Goal: Communication & Community: Answer question/provide support

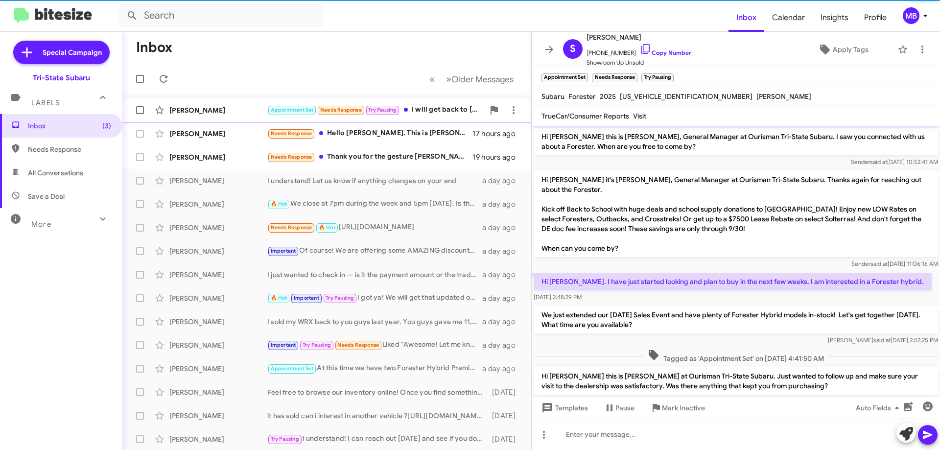
scroll to position [78, 0]
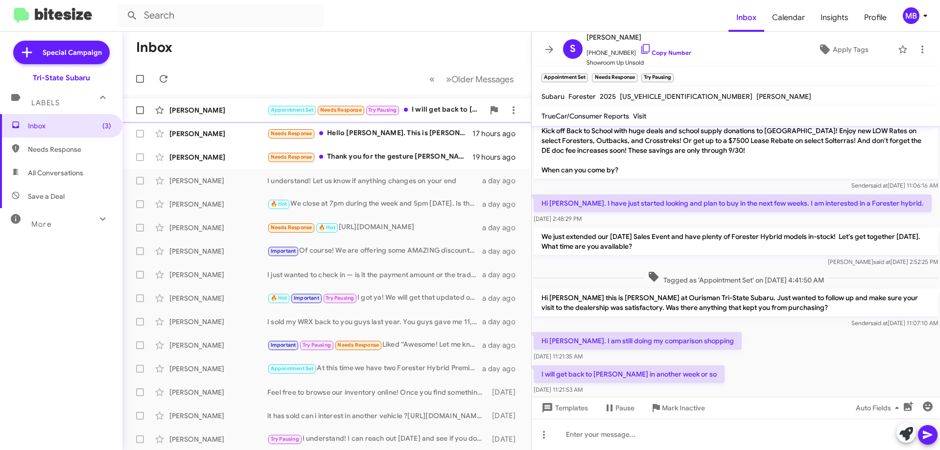
click at [256, 110] on div "[PERSON_NAME]" at bounding box center [218, 110] width 98 height 10
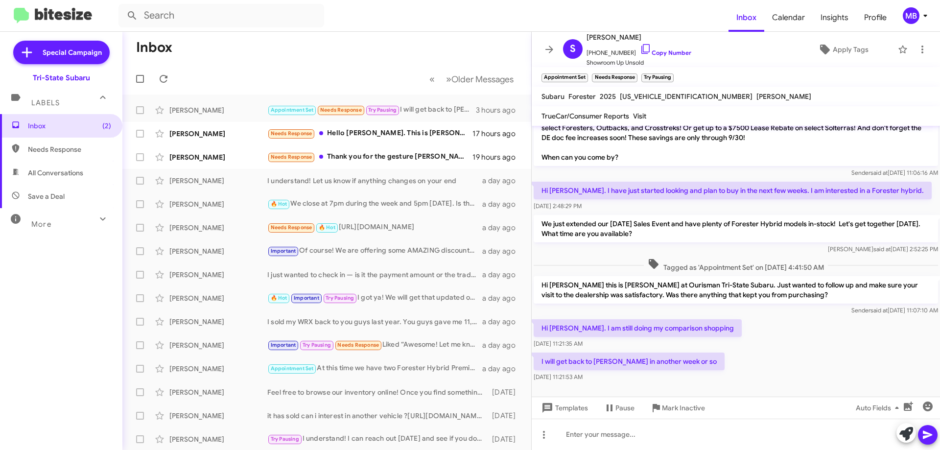
scroll to position [98, 0]
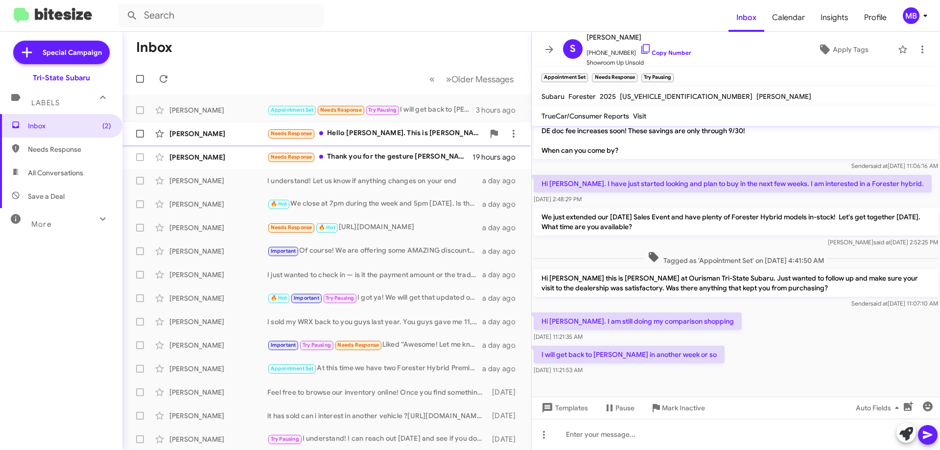
click at [384, 141] on div "[PERSON_NAME] Needs Response Hello [PERSON_NAME]. This is [PERSON_NAME]'s wife'…" at bounding box center [326, 134] width 393 height 20
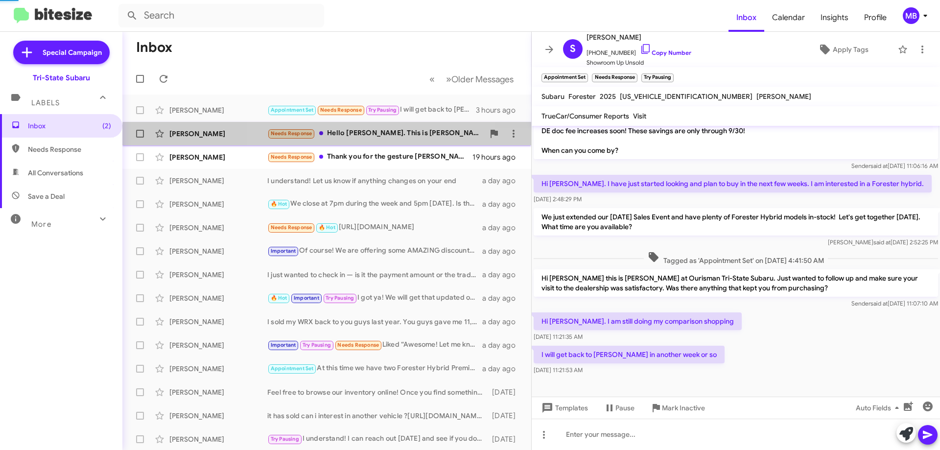
click at [383, 137] on div "Needs Response Hello [PERSON_NAME]. This is [PERSON_NAME]'s wife's email. So I …" at bounding box center [375, 133] width 217 height 11
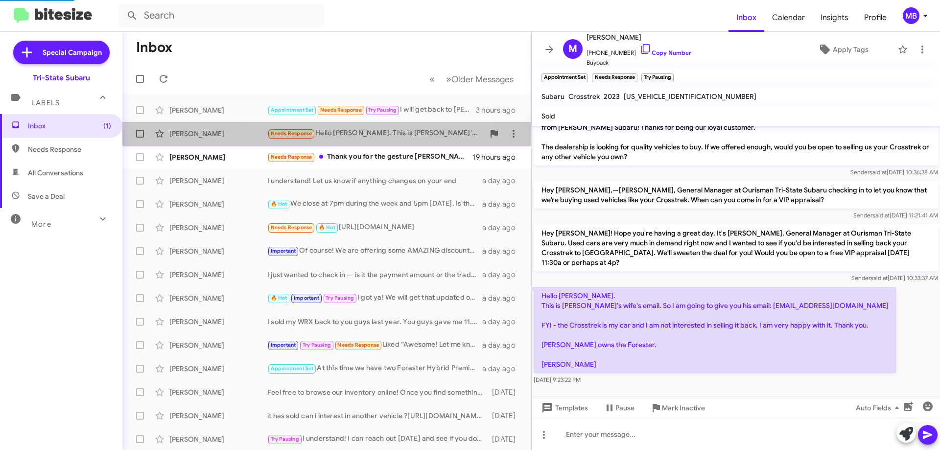
scroll to position [9, 0]
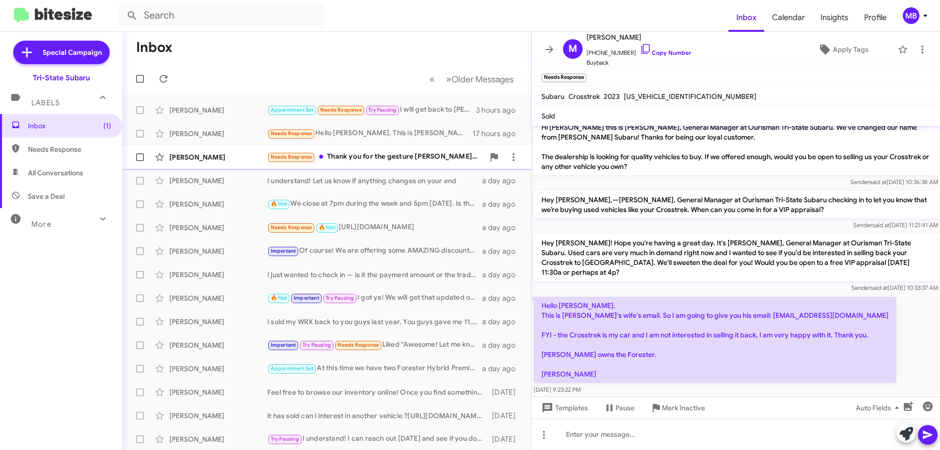
click at [391, 157] on div "Needs Response Thank you for the gesture [PERSON_NAME], however the BRZ driver …" at bounding box center [375, 156] width 217 height 11
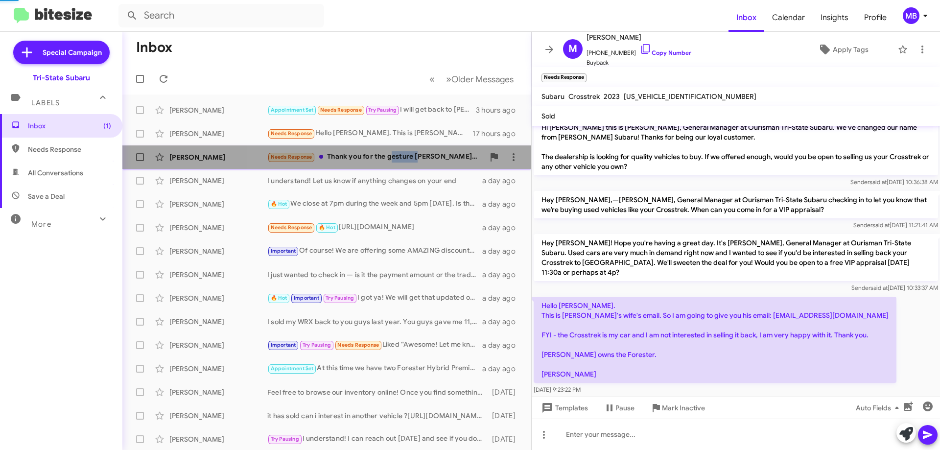
click at [391, 157] on div "Needs Response Thank you for the gesture [PERSON_NAME], however the BRZ driver …" at bounding box center [375, 156] width 217 height 11
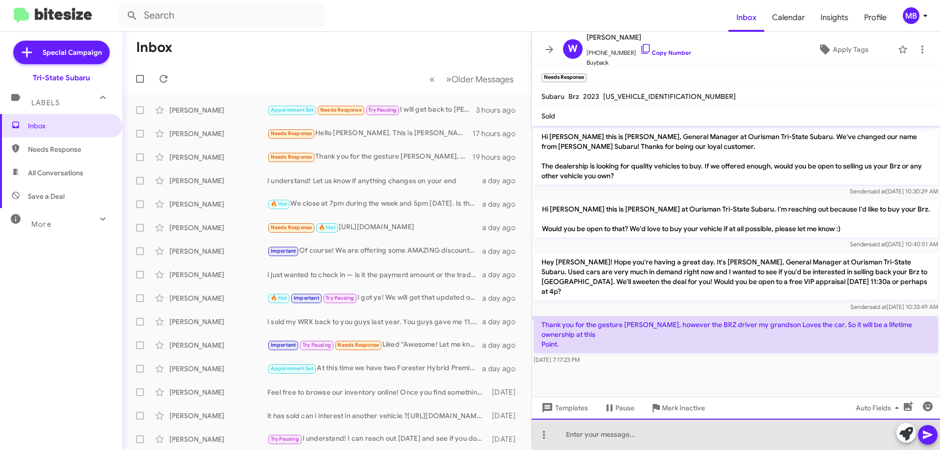
drag, startPoint x: 837, startPoint y: 429, endPoint x: 848, endPoint y: 424, distance: 12.5
click at [842, 426] on div at bounding box center [736, 434] width 408 height 31
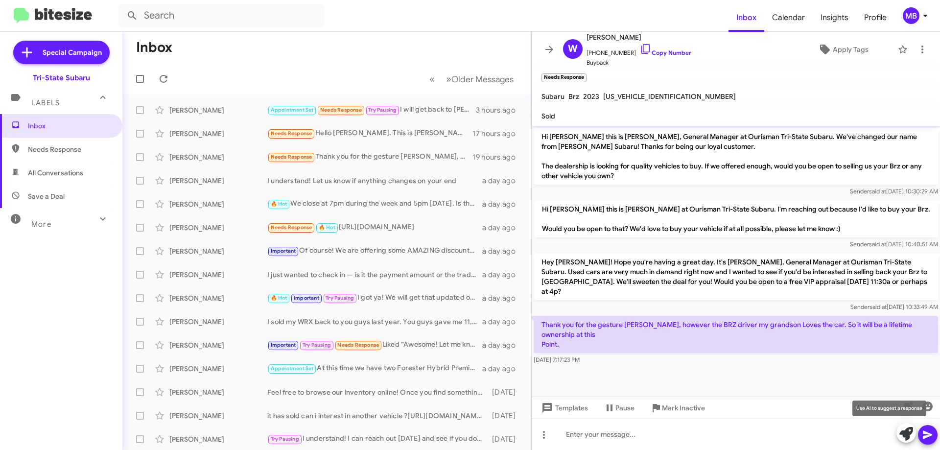
click at [911, 432] on icon at bounding box center [906, 434] width 14 height 14
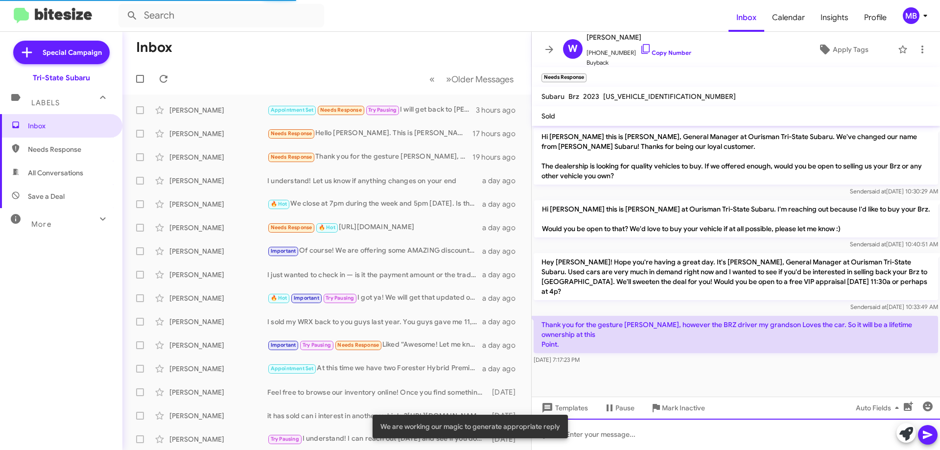
click at [618, 443] on div at bounding box center [736, 434] width 408 height 31
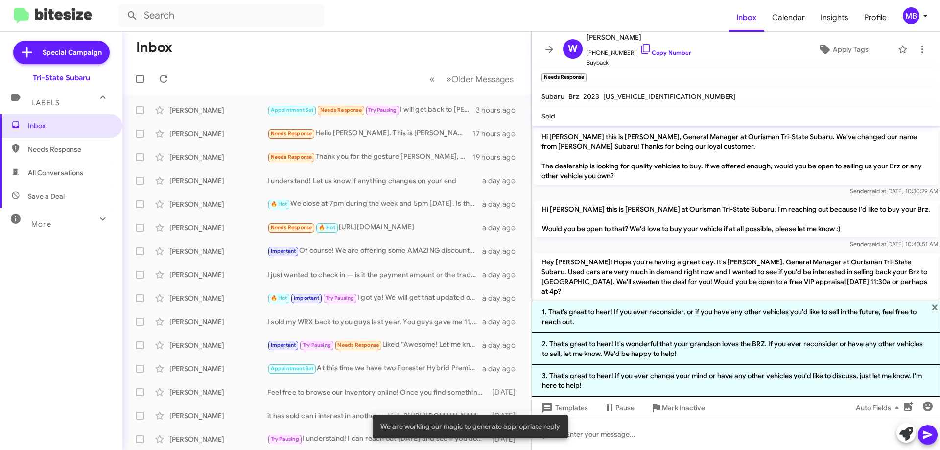
click at [672, 373] on mat-tooltip-component "Mark Inactive" at bounding box center [677, 384] width 52 height 29
click at [927, 430] on icon at bounding box center [928, 435] width 12 height 12
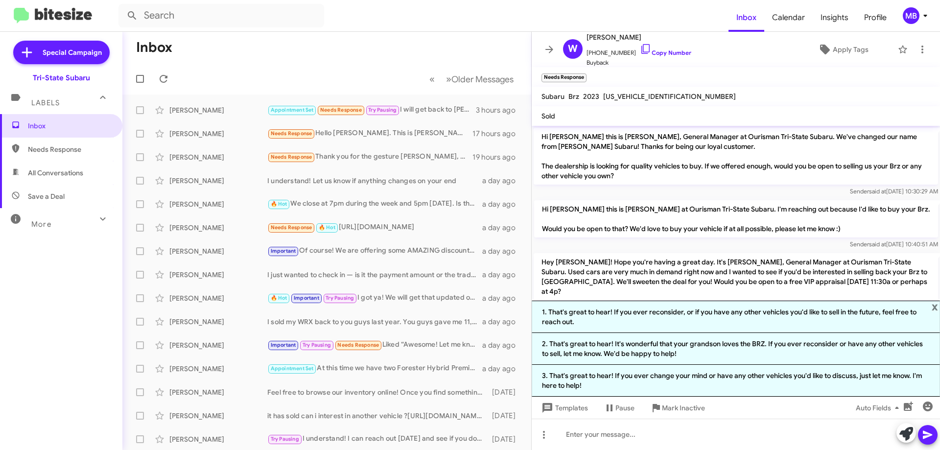
click at [88, 158] on span "Needs Response" at bounding box center [61, 149] width 122 height 23
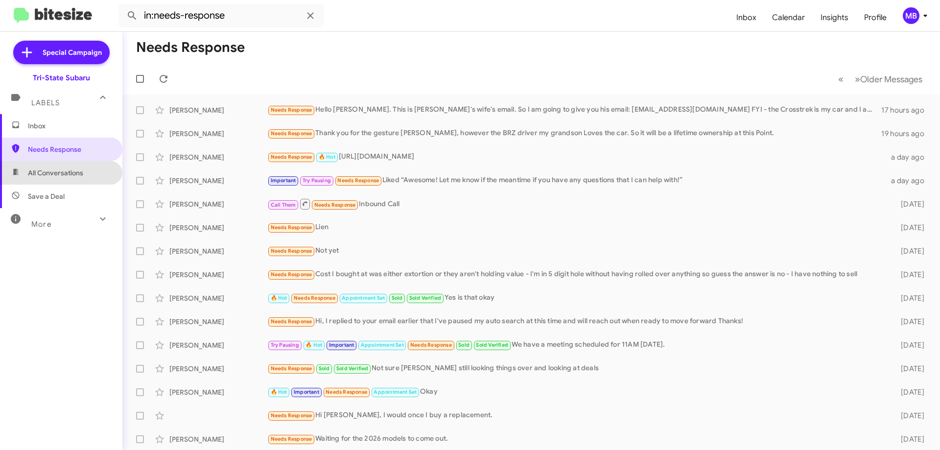
click at [71, 179] on span "All Conversations" at bounding box center [61, 172] width 122 height 23
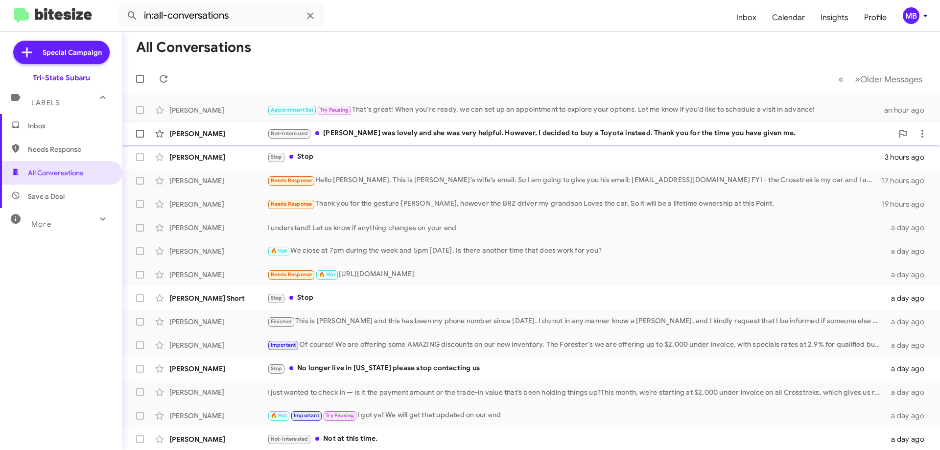
click at [410, 132] on div "Not-Interested [PERSON_NAME] was lovely and she was very helpful. However, I de…" at bounding box center [580, 133] width 626 height 11
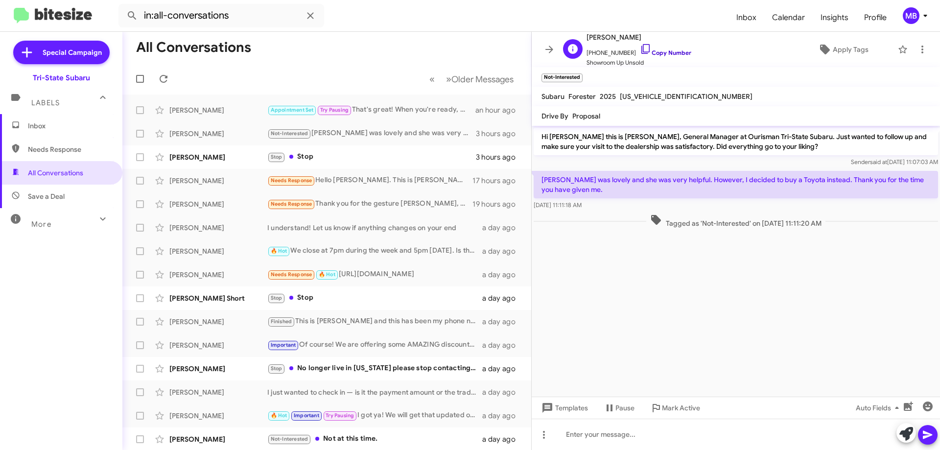
click at [665, 53] on link "Copy Number" at bounding box center [665, 52] width 51 height 7
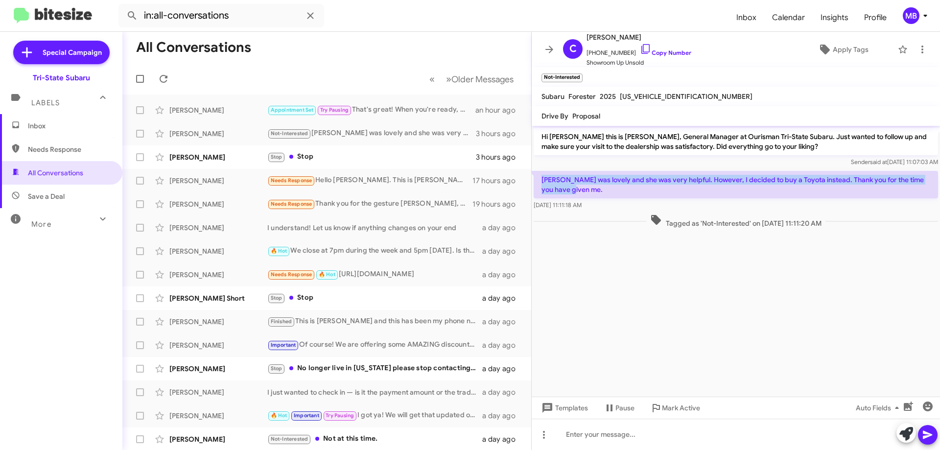
drag, startPoint x: 611, startPoint y: 186, endPoint x: 541, endPoint y: 174, distance: 71.6
click at [541, 174] on p "[PERSON_NAME] was lovely and she was very helpful. However, I decided to buy a …" at bounding box center [736, 184] width 404 height 27
copy p "[PERSON_NAME] was lovely and she was very helpful. However, I decided to buy a …"
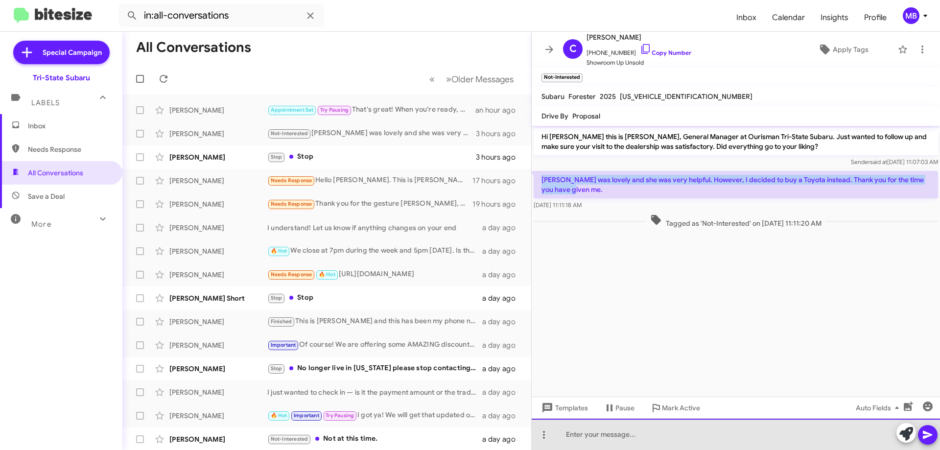
click at [630, 424] on div at bounding box center [736, 434] width 408 height 31
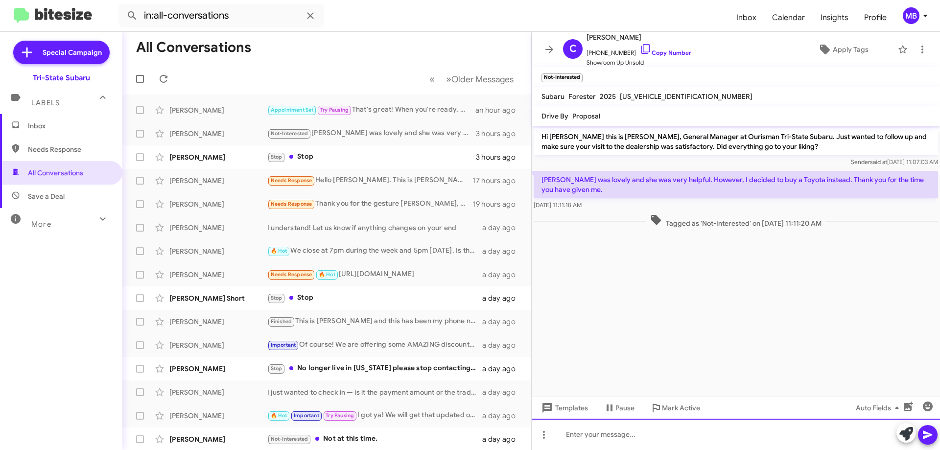
click at [714, 437] on div at bounding box center [736, 434] width 408 height 31
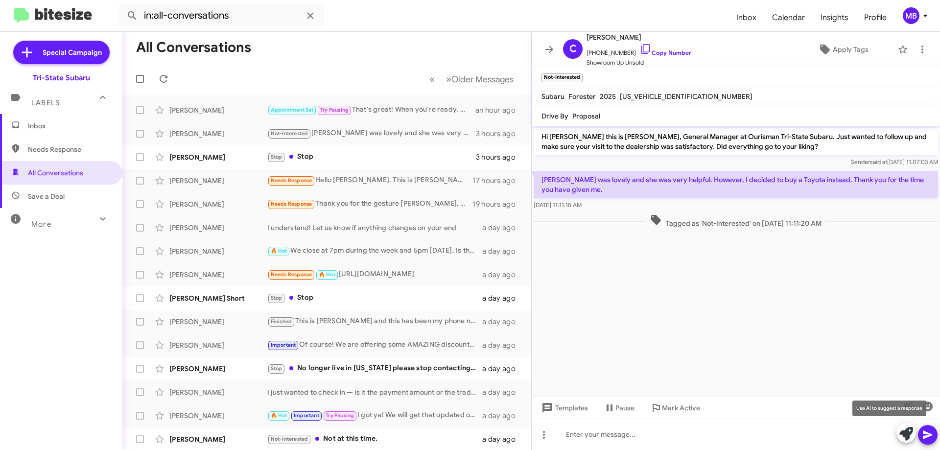
click at [907, 440] on icon at bounding box center [906, 434] width 14 height 14
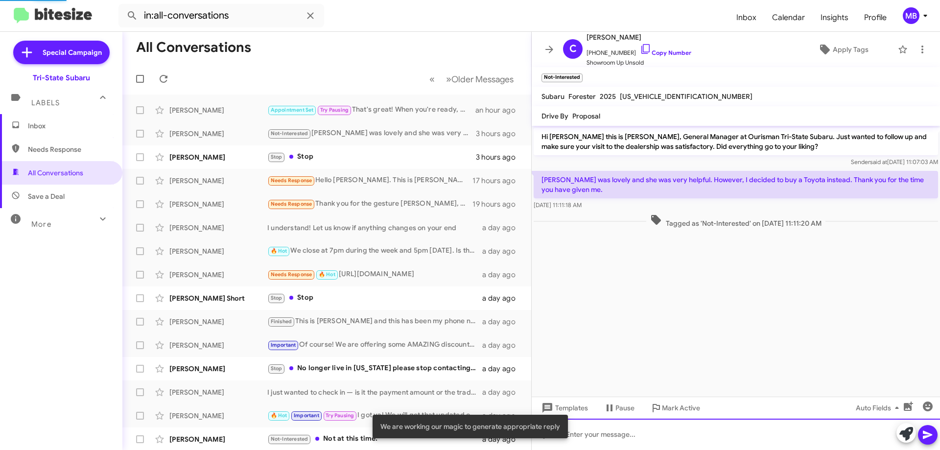
click at [814, 442] on div at bounding box center [736, 434] width 408 height 31
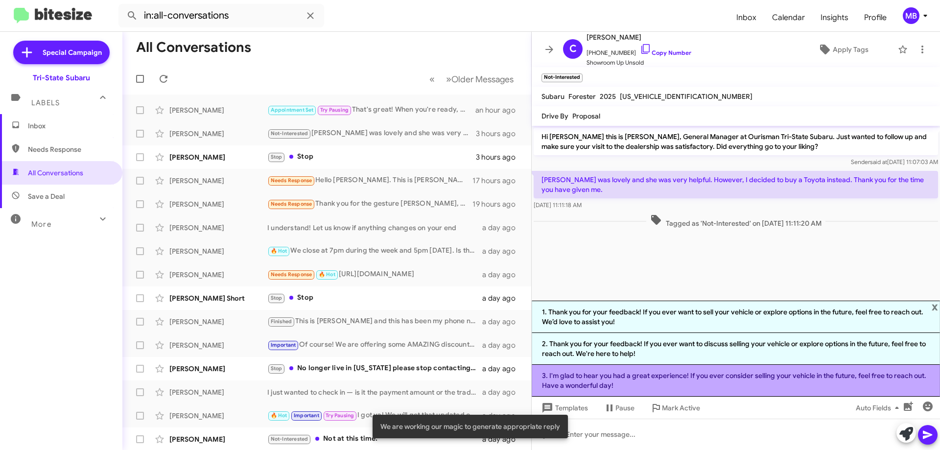
click at [787, 385] on li "3. I'm glad to hear you had a great experience! If you ever consider selling yo…" at bounding box center [736, 381] width 408 height 32
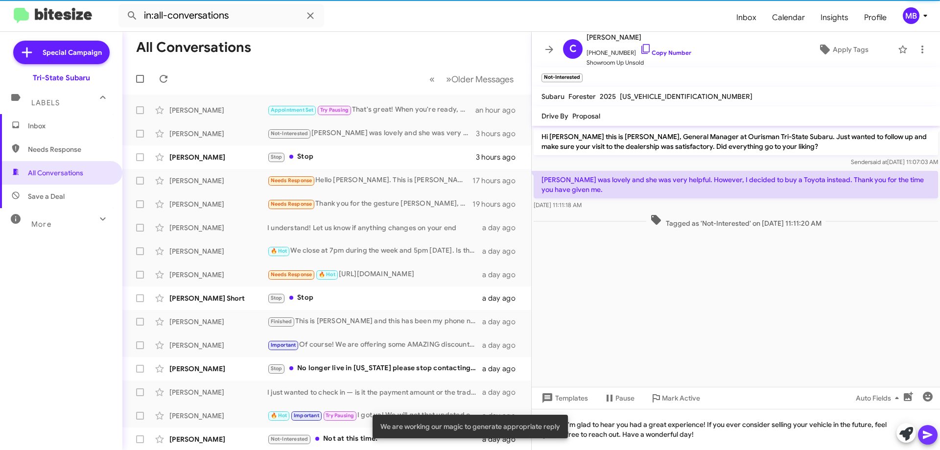
click at [924, 438] on icon at bounding box center [927, 435] width 9 height 8
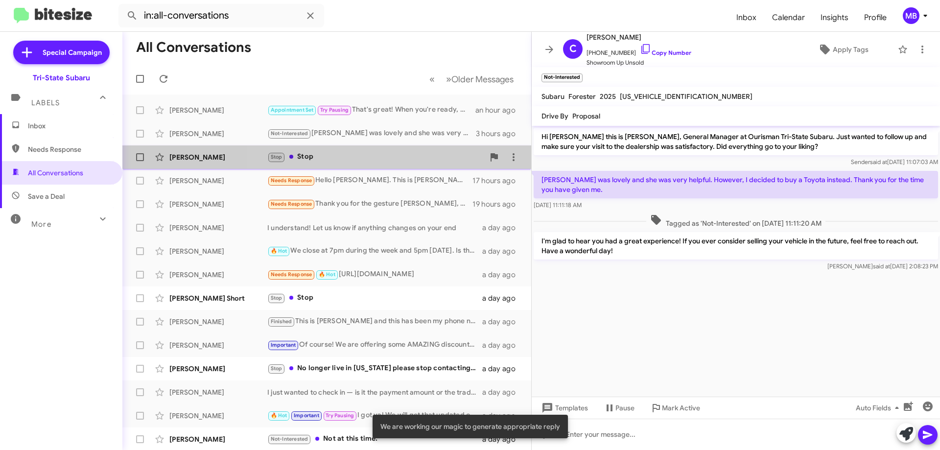
click at [393, 157] on div "Stop Stop" at bounding box center [375, 156] width 217 height 11
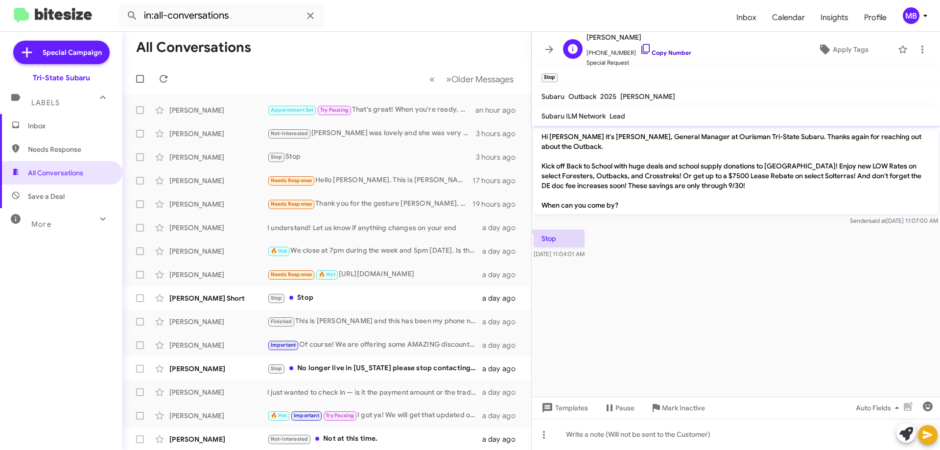
click at [663, 52] on link "Copy Number" at bounding box center [665, 52] width 51 height 7
drag, startPoint x: 578, startPoint y: 246, endPoint x: 591, endPoint y: 263, distance: 21.9
click at [578, 244] on div "Stop [DATE] 11:04:01 AM" at bounding box center [736, 244] width 408 height 33
click at [605, 249] on div "Stop [DATE] 11:04:01 AM" at bounding box center [736, 244] width 408 height 33
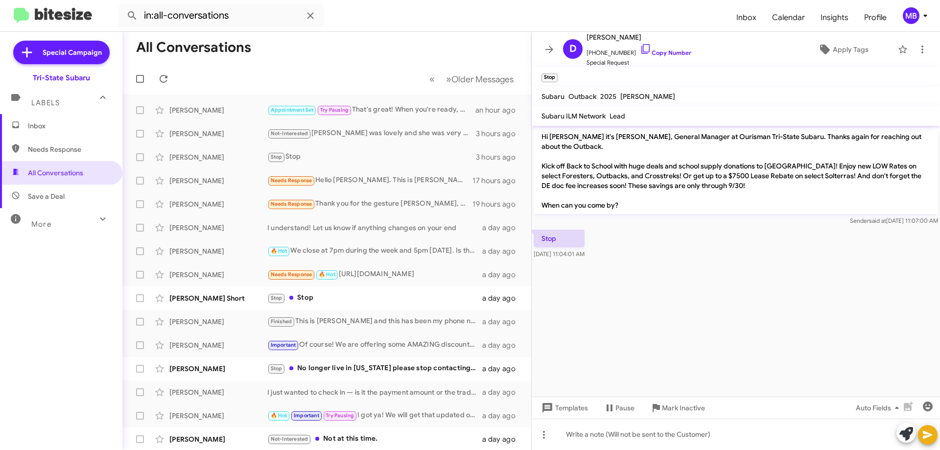
click at [575, 270] on cdk-virtual-scroll-viewport "Hi [PERSON_NAME] it's [PERSON_NAME], General Manager at Ourisman Tri-State Suba…" at bounding box center [736, 261] width 408 height 271
drag, startPoint x: 606, startPoint y: 248, endPoint x: 533, endPoint y: 244, distance: 73.0
click at [533, 244] on div "Stop [DATE] 11:04:01 AM" at bounding box center [736, 244] width 408 height 33
copy span "[DATE] 11:04:01 AM"
drag, startPoint x: 248, startPoint y: 303, endPoint x: 292, endPoint y: 260, distance: 61.3
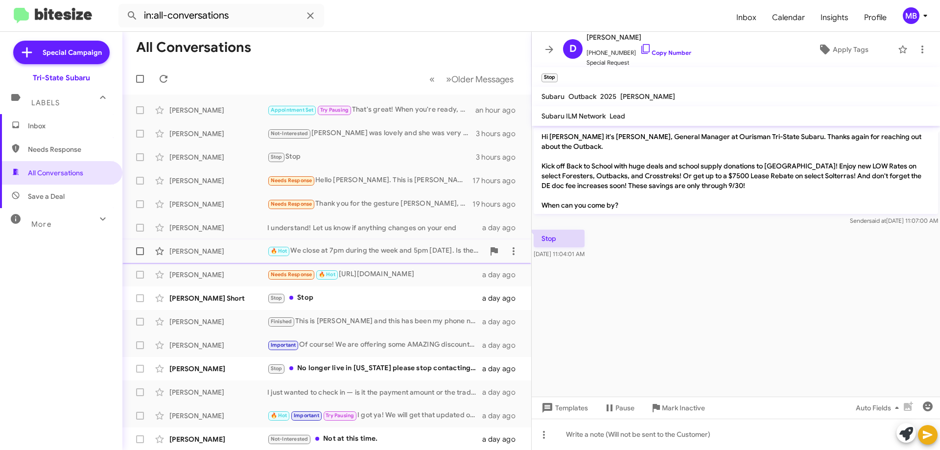
click at [248, 303] on div "[PERSON_NAME] Short" at bounding box center [218, 298] width 98 height 10
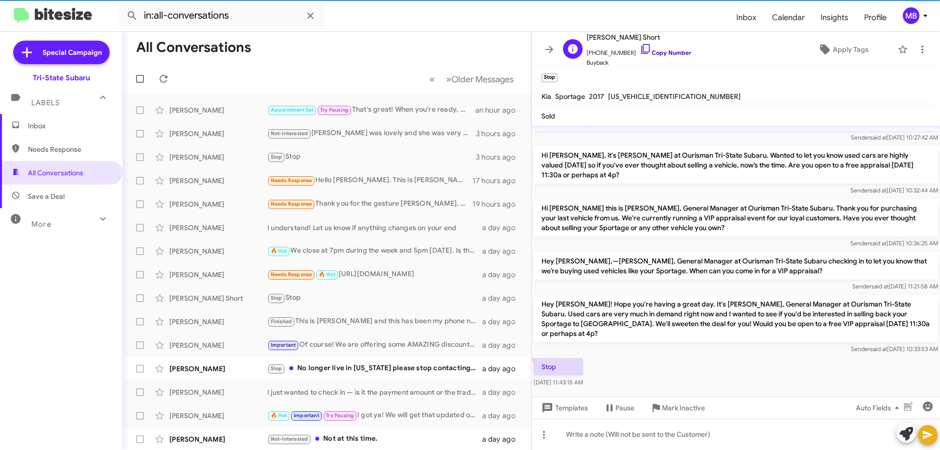
click at [668, 54] on link "Copy Number" at bounding box center [665, 52] width 51 height 7
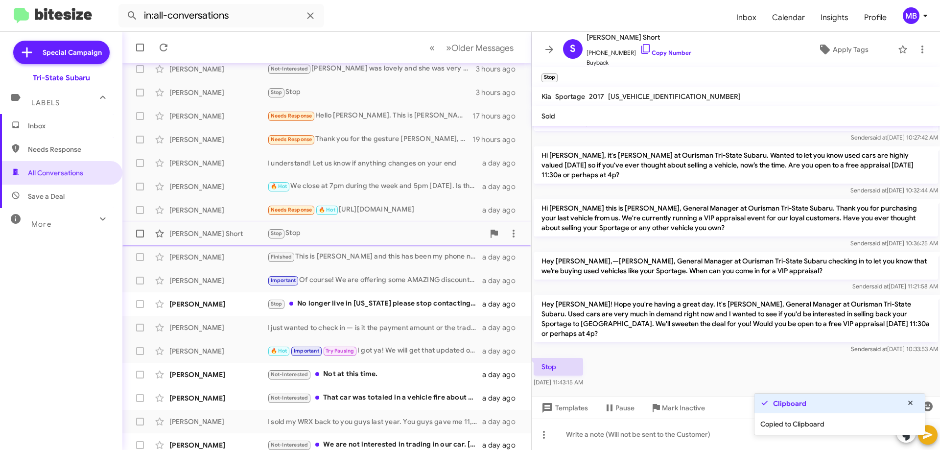
scroll to position [118, 0]
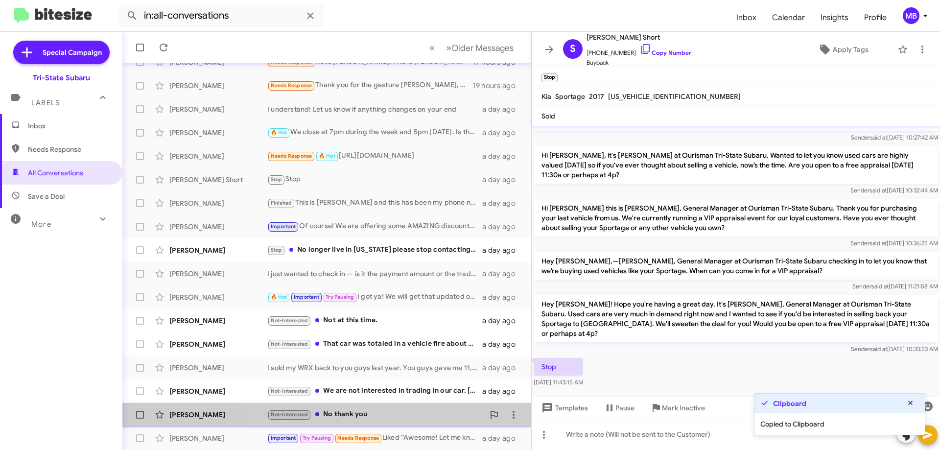
click at [405, 411] on div "Not-Interested No thank you" at bounding box center [375, 414] width 217 height 11
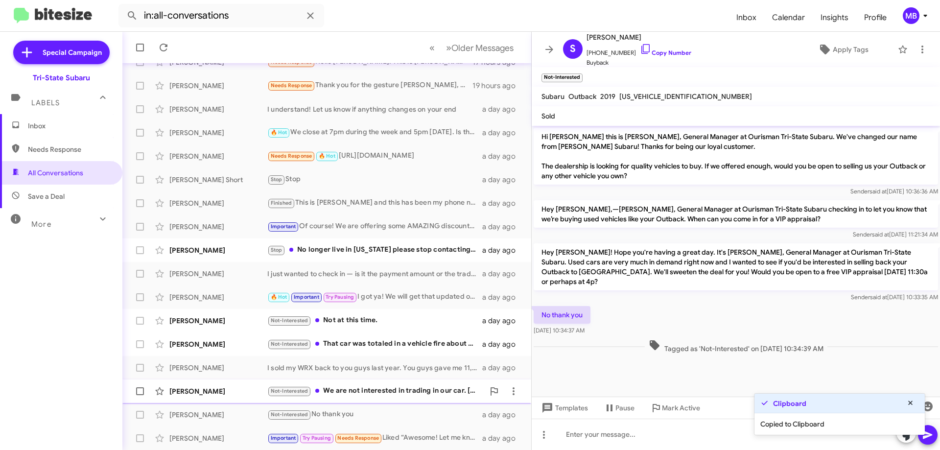
click at [428, 391] on div "Not-Interested We are not interested in trading in our car. [PERSON_NAME]" at bounding box center [375, 390] width 217 height 11
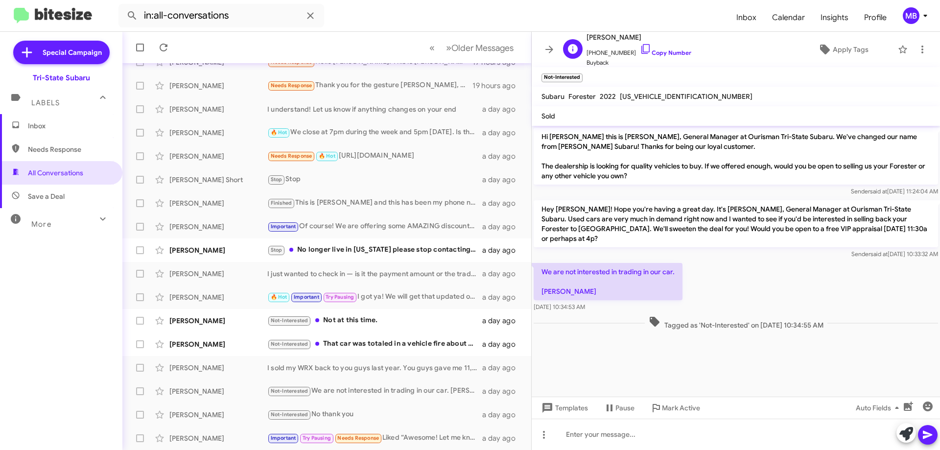
click at [657, 47] on span "[PHONE_NUMBER] Copy Number" at bounding box center [638, 50] width 105 height 15
click at [438, 256] on div "[PERSON_NAME] Stop No longer live in [US_STATE] please stop contacting us a day…" at bounding box center [326, 250] width 393 height 20
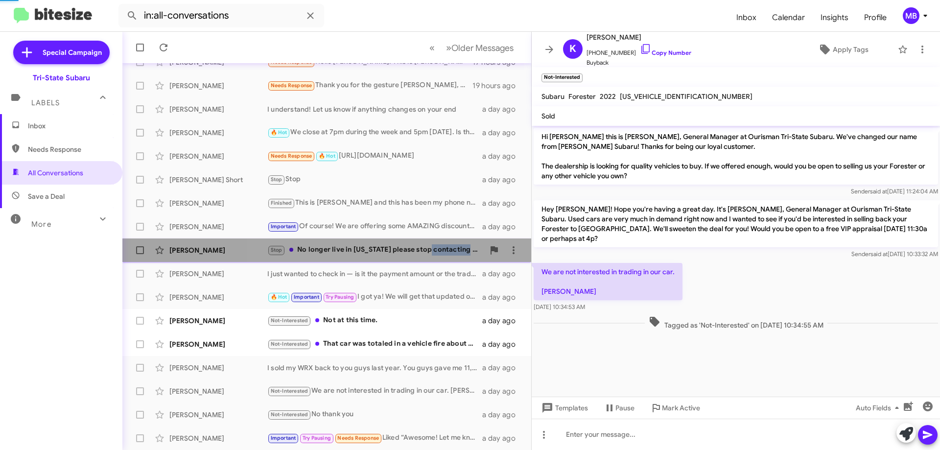
click at [438, 256] on div "[PERSON_NAME] Stop No longer live in [US_STATE] please stop contacting us a day…" at bounding box center [326, 250] width 393 height 20
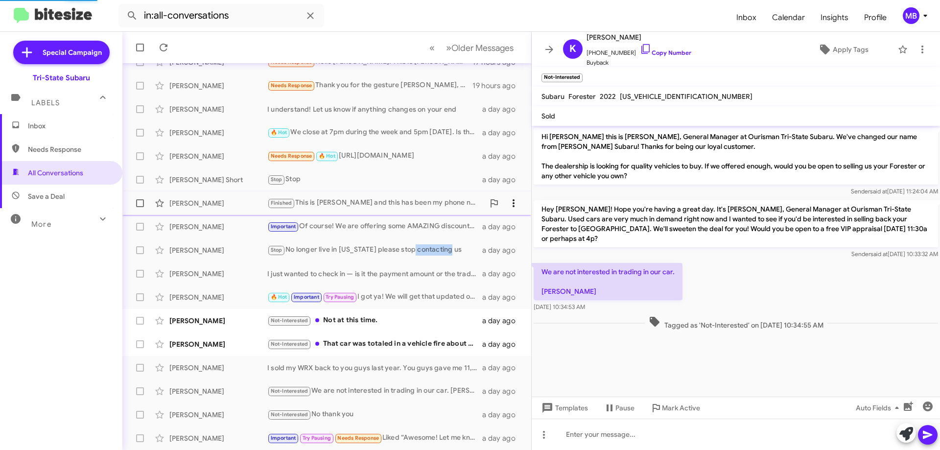
scroll to position [42, 0]
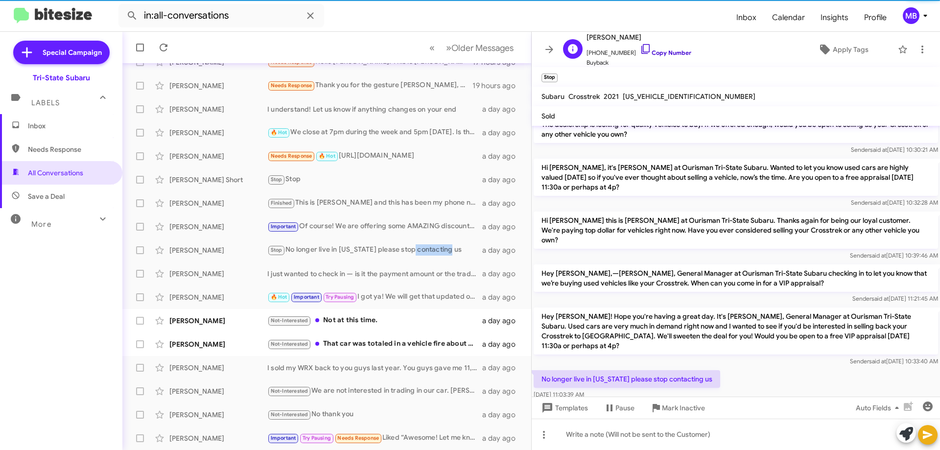
click at [678, 52] on link "Copy Number" at bounding box center [665, 52] width 51 height 7
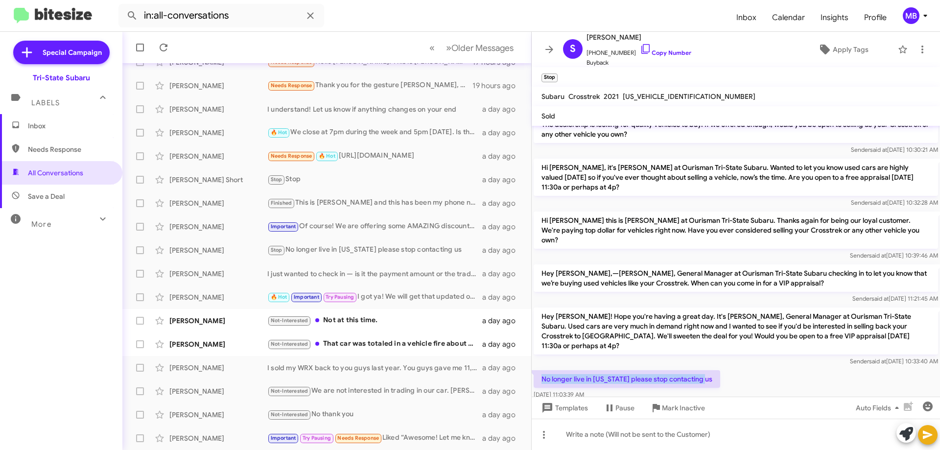
drag, startPoint x: 711, startPoint y: 364, endPoint x: 547, endPoint y: 355, distance: 164.2
click at [542, 370] on p "No longer live in [US_STATE] please stop contacting us" at bounding box center [627, 379] width 187 height 18
copy p "No longer live in [US_STATE] please stop contacting us"
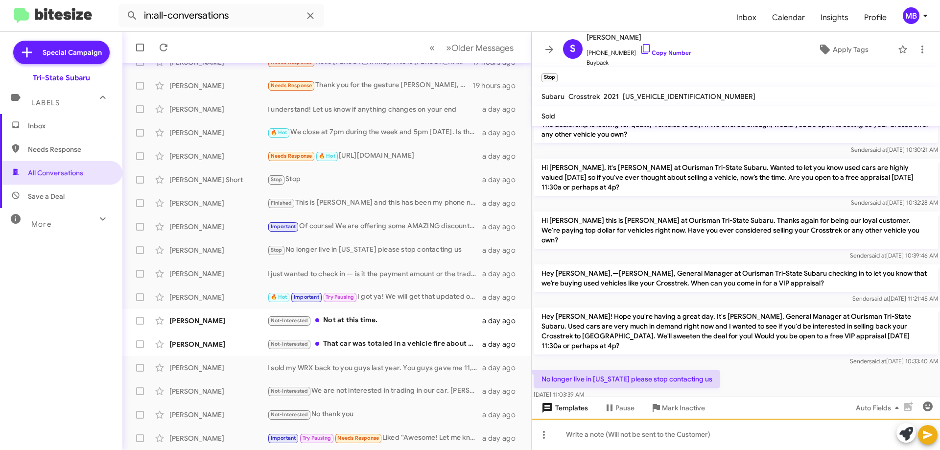
drag, startPoint x: 620, startPoint y: 432, endPoint x: 575, endPoint y: 406, distance: 51.6
click at [616, 431] on div at bounding box center [736, 434] width 408 height 31
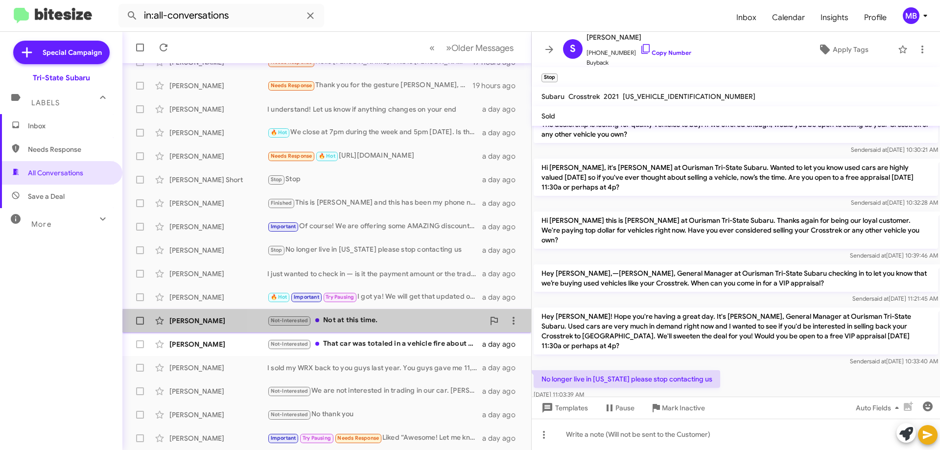
click at [413, 328] on div "[PERSON_NAME] Not-Interested Not at this time. a day ago" at bounding box center [326, 321] width 393 height 20
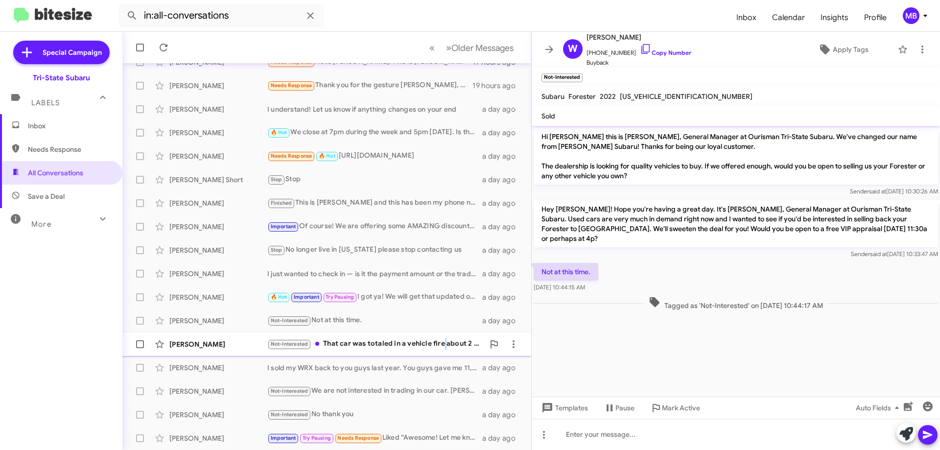
click at [445, 349] on div "Not-Interested That car was totaled in a vehicle fire about 2 months after we l…" at bounding box center [375, 343] width 217 height 11
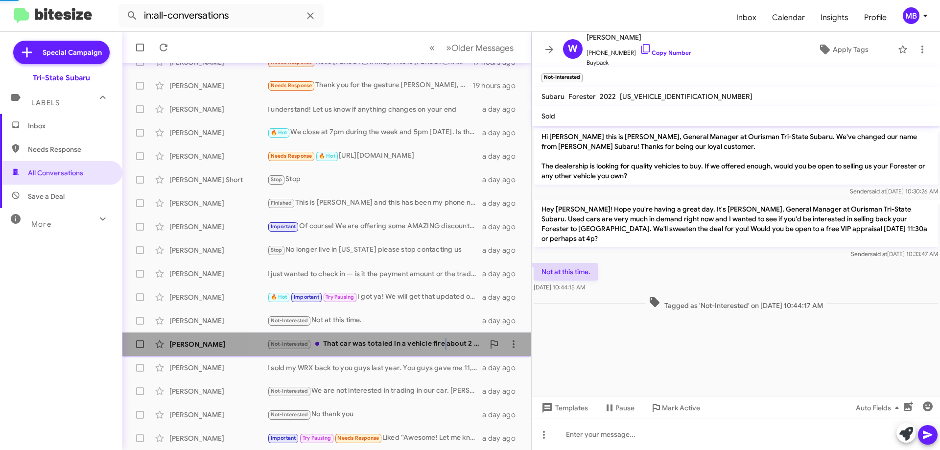
click at [445, 349] on div "Not-Interested That car was totaled in a vehicle fire about 2 months after we l…" at bounding box center [375, 343] width 217 height 11
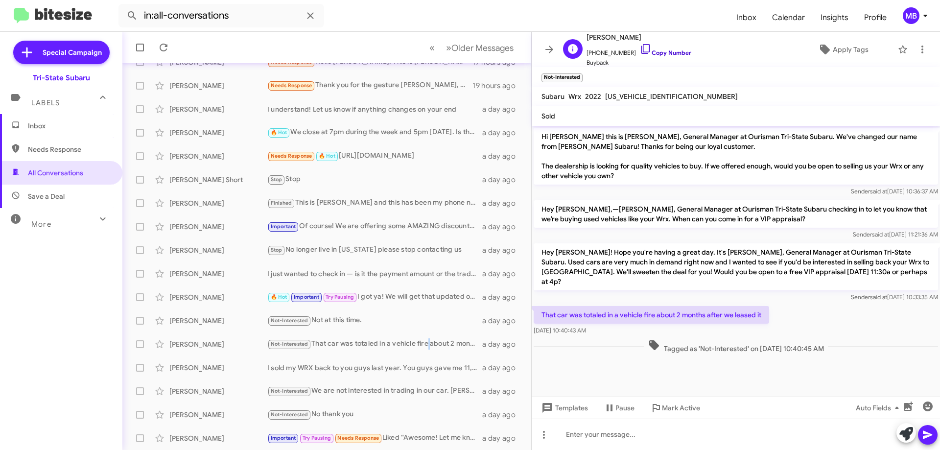
click at [666, 50] on link "Copy Number" at bounding box center [665, 52] width 51 height 7
click at [65, 193] on span "Save a Deal" at bounding box center [61, 196] width 122 height 23
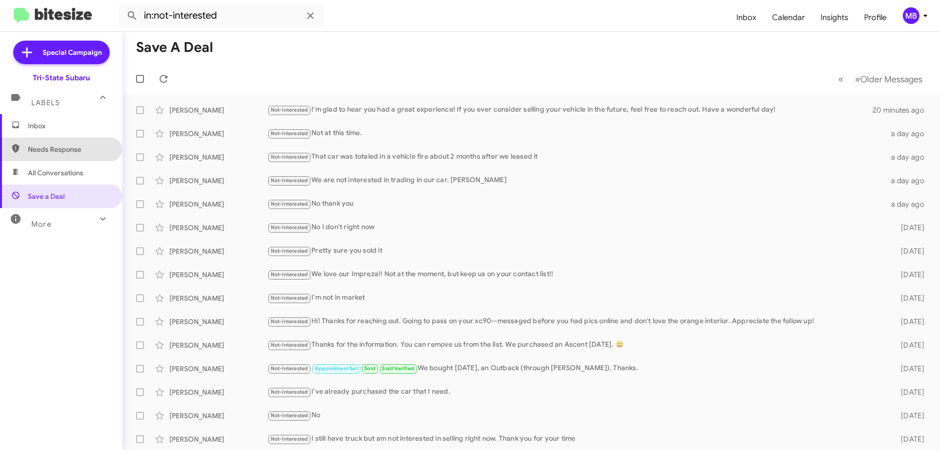
click at [66, 146] on span "Needs Response" at bounding box center [69, 149] width 83 height 10
type input "in:needs-response"
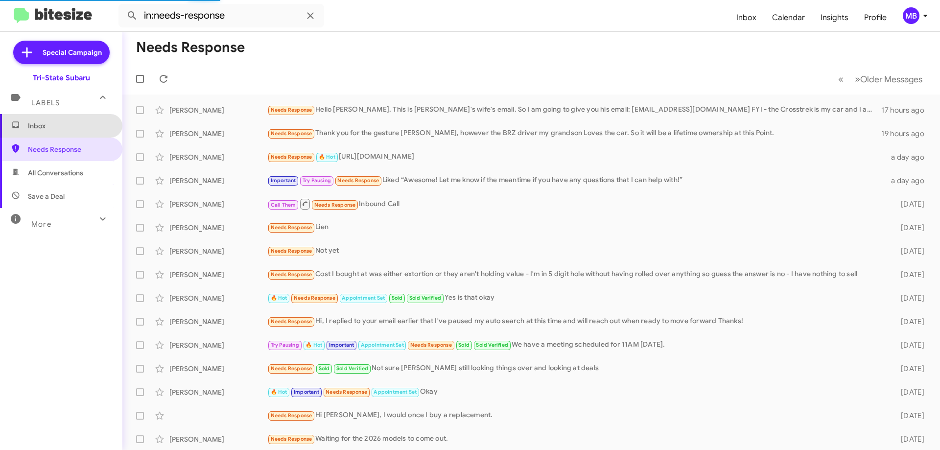
click at [69, 123] on span "Inbox" at bounding box center [69, 126] width 83 height 10
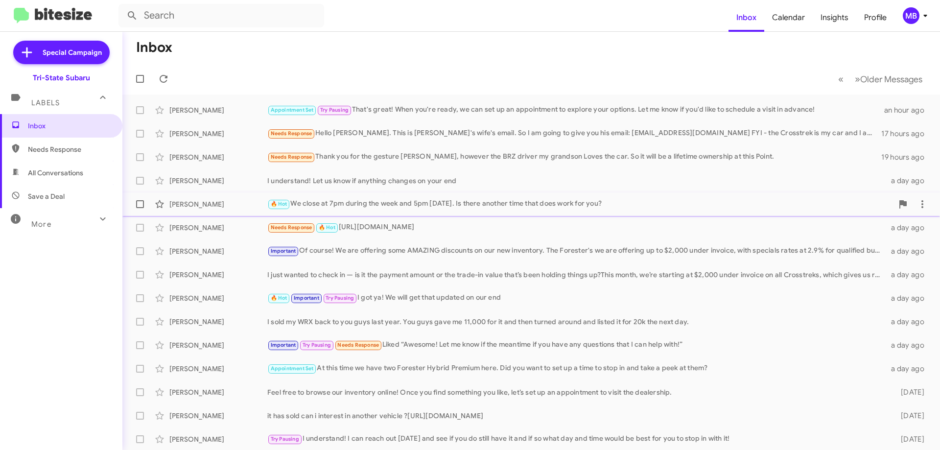
click at [257, 210] on div "[PERSON_NAME] 🔥 Hot We close at 7pm during the week and 5pm [DATE]. Is there an…" at bounding box center [531, 204] width 802 height 20
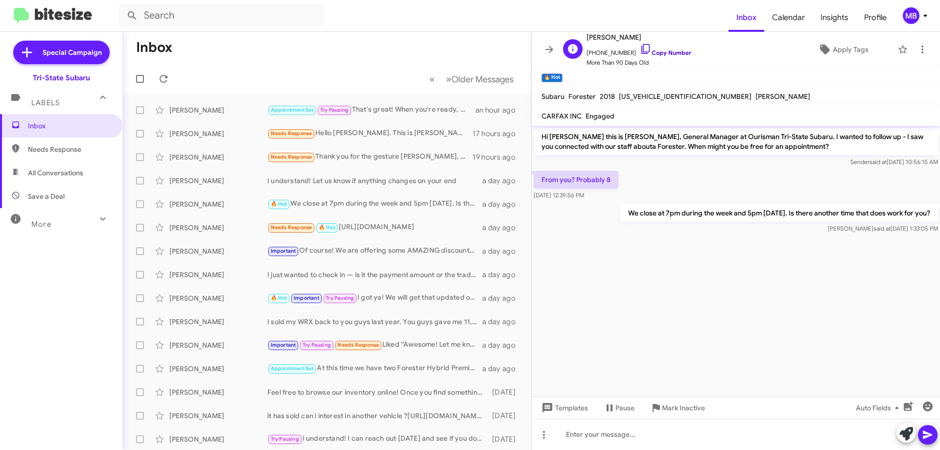
click at [677, 53] on link "Copy Number" at bounding box center [665, 52] width 51 height 7
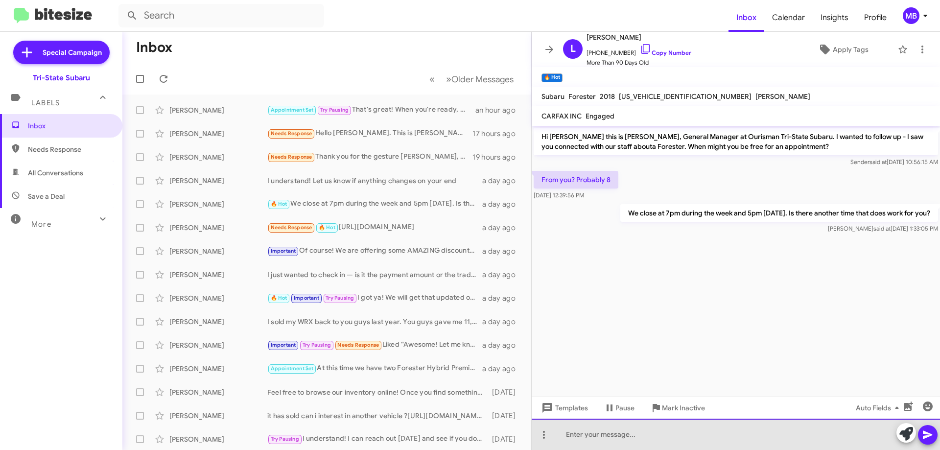
click at [595, 443] on div at bounding box center [736, 434] width 408 height 31
click at [804, 441] on div "HI [PERSON_NAME] when can i schedule you a visit [DATE] through [DATE] 9-7pm" at bounding box center [736, 434] width 408 height 31
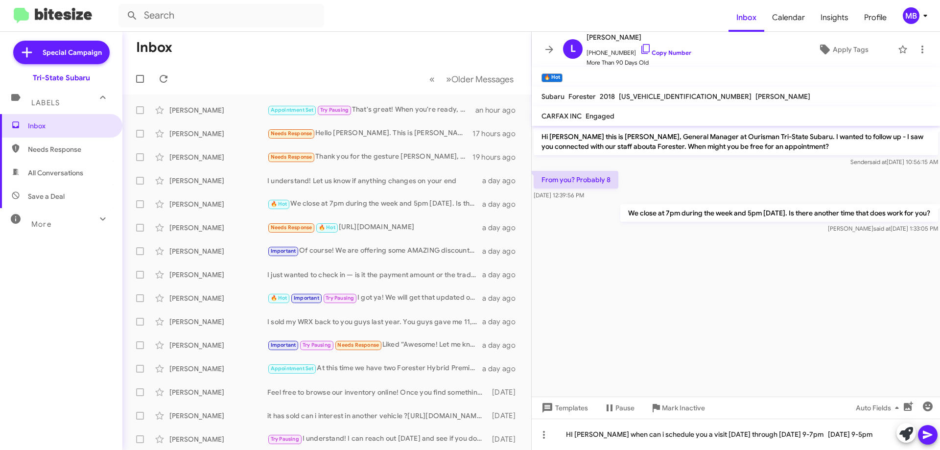
click at [928, 434] on icon at bounding box center [927, 435] width 9 height 8
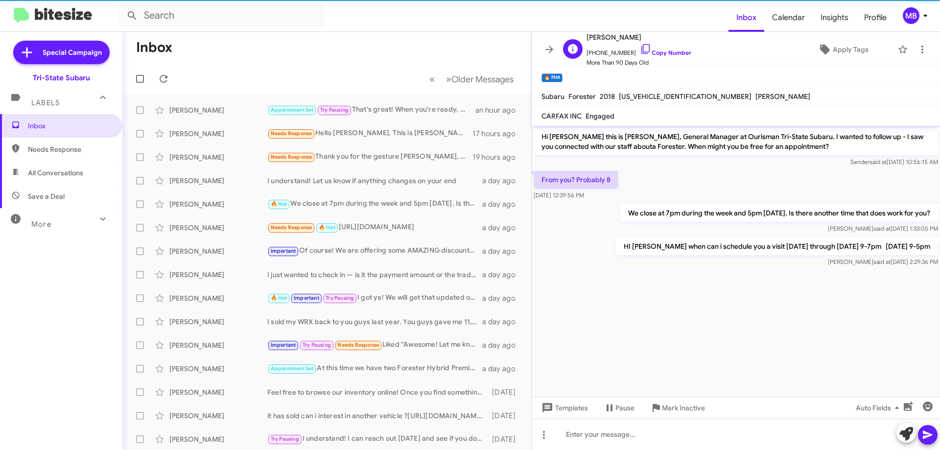
click at [667, 46] on span "[PHONE_NUMBER] Copy Number" at bounding box center [638, 50] width 105 height 15
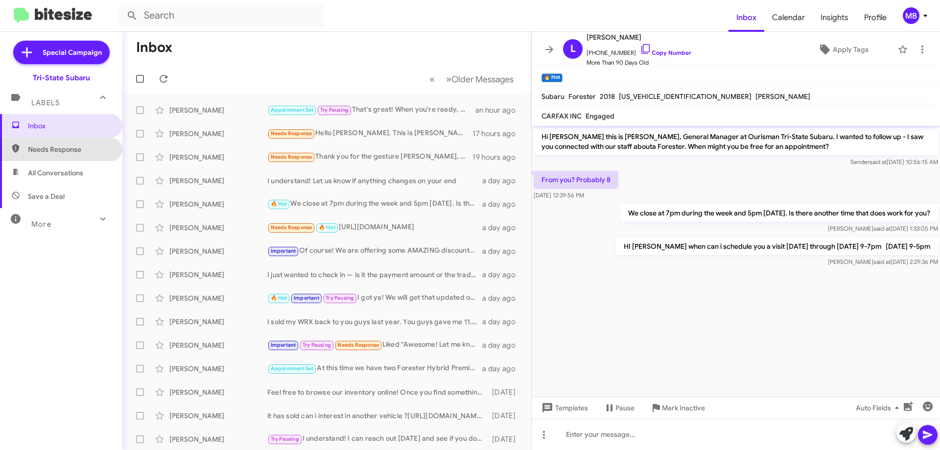
click at [71, 146] on span "Needs Response" at bounding box center [69, 149] width 83 height 10
type input "in:needs-response"
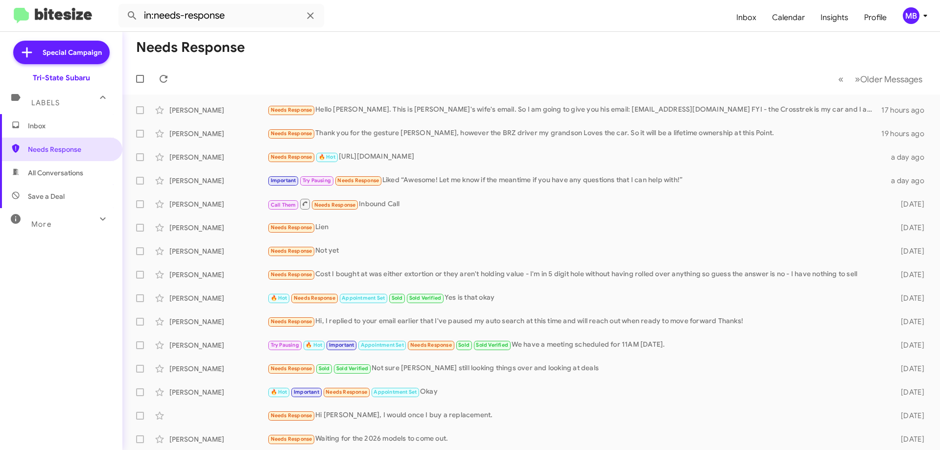
click at [67, 116] on span "Inbox" at bounding box center [61, 125] width 122 height 23
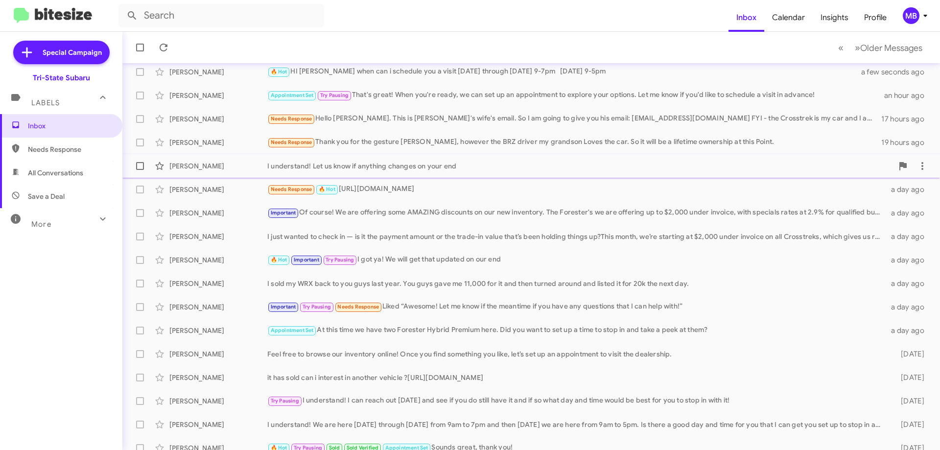
scroll to position [118, 0]
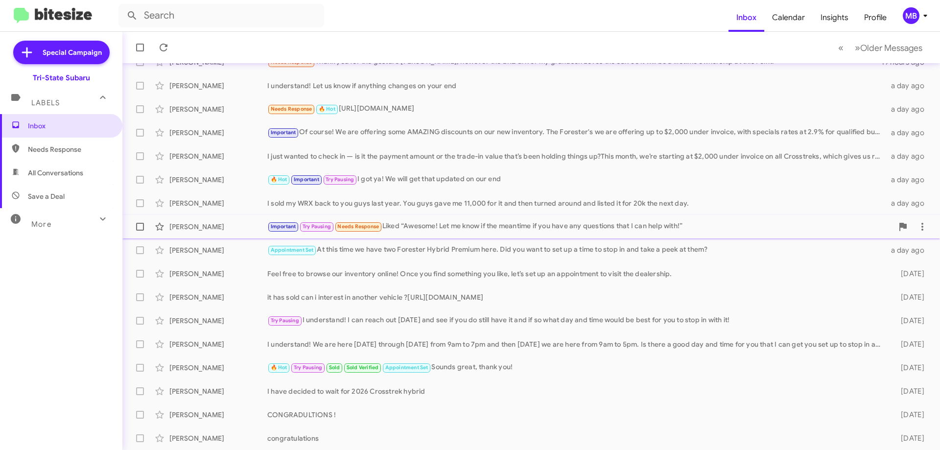
click at [231, 230] on div "[PERSON_NAME]" at bounding box center [218, 227] width 98 height 10
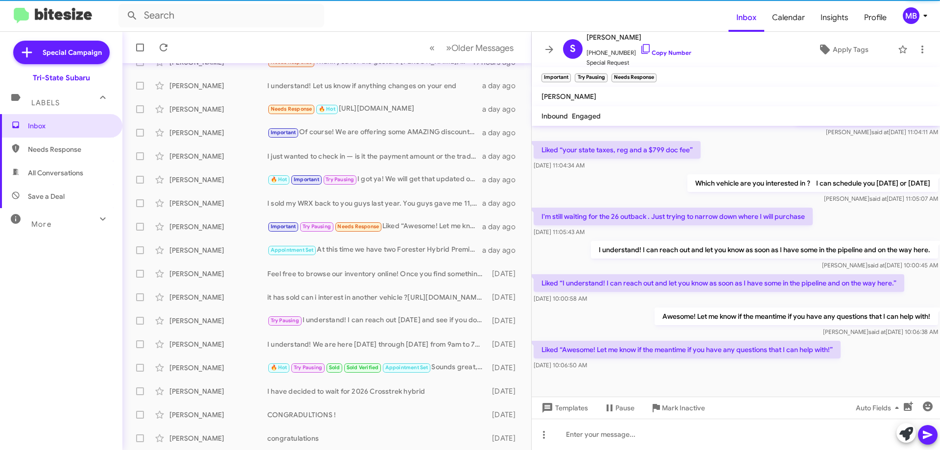
scroll to position [500, 0]
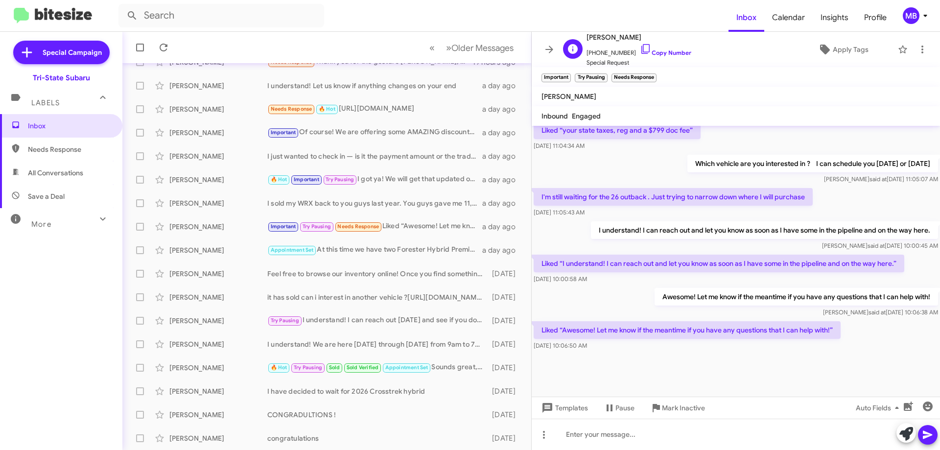
click at [662, 48] on span "[PHONE_NUMBER] Copy Number" at bounding box center [638, 50] width 105 height 15
click at [673, 53] on link "Copy Number" at bounding box center [665, 52] width 51 height 7
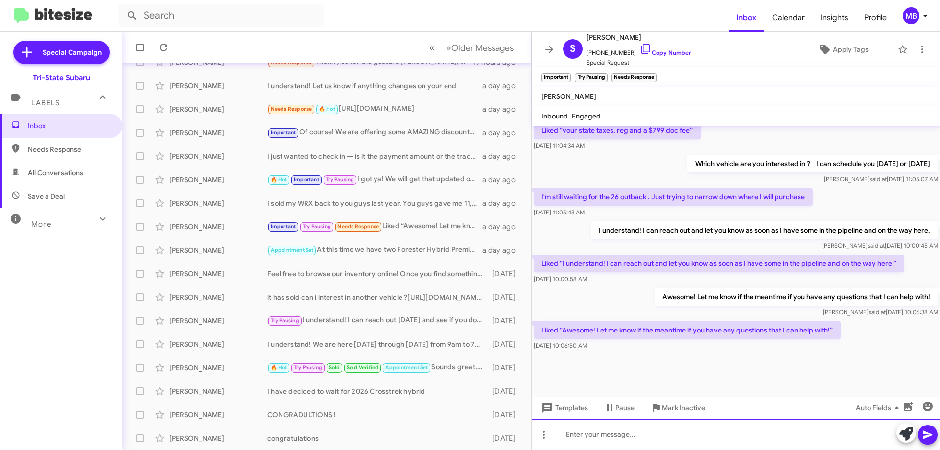
click at [655, 445] on div at bounding box center [736, 434] width 408 height 31
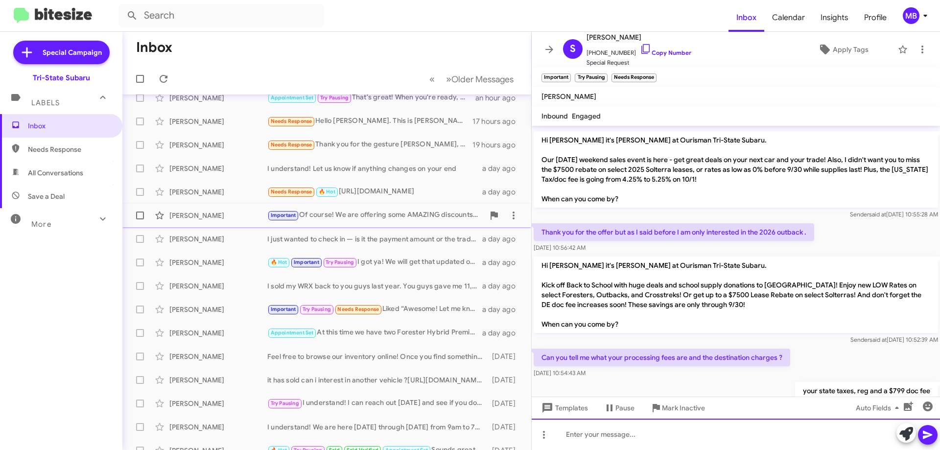
scroll to position [21, 0]
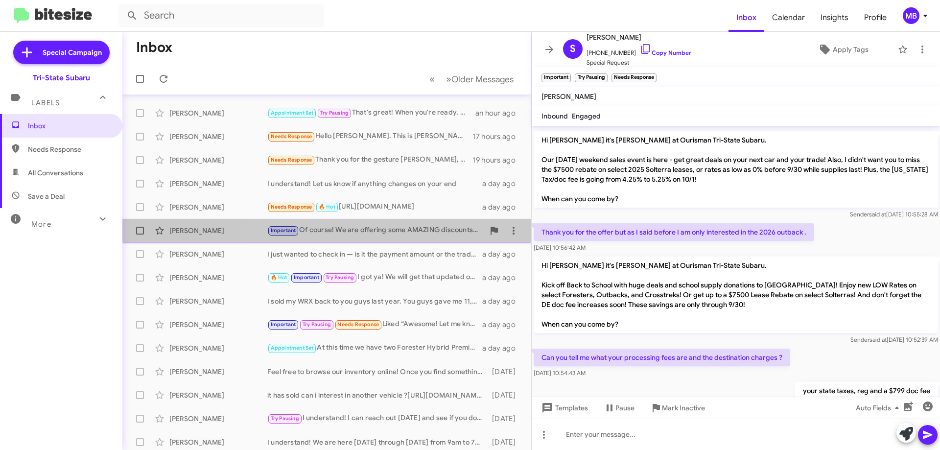
click at [422, 230] on div "Important Of course! We are offering some AMAZING discounts on our new inventor…" at bounding box center [375, 230] width 217 height 11
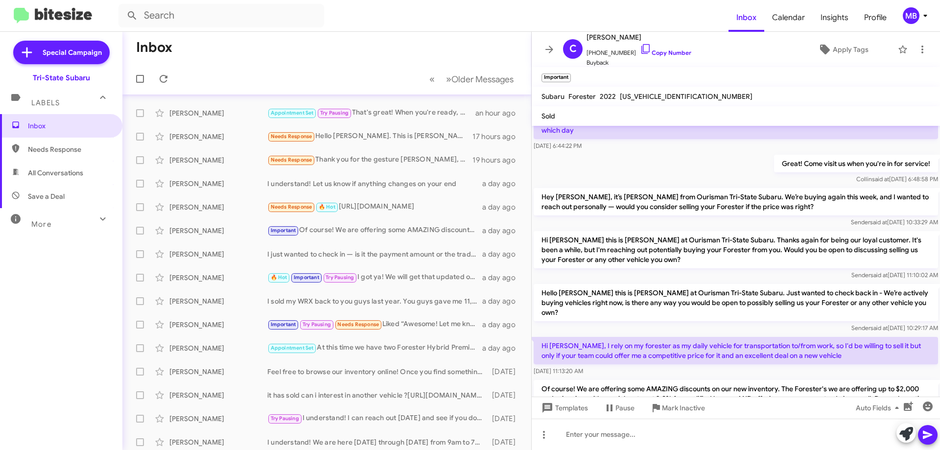
scroll to position [224, 0]
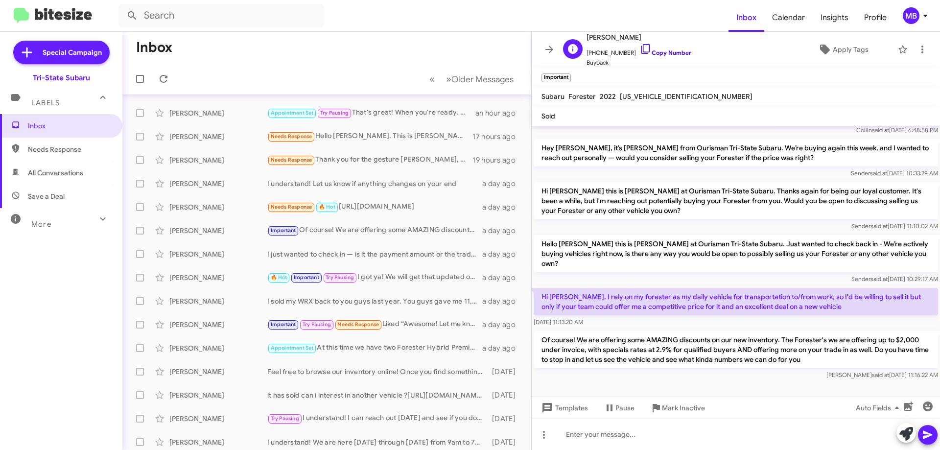
click at [665, 54] on link "Copy Number" at bounding box center [665, 52] width 51 height 7
click at [74, 152] on span "Needs Response" at bounding box center [69, 149] width 83 height 10
type input "in:needs-response"
